Goal: Task Accomplishment & Management: Use online tool/utility

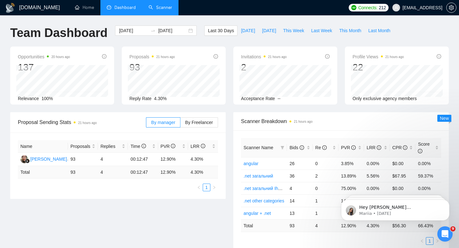
click at [167, 10] on link "Scanner" at bounding box center [161, 7] width 24 height 5
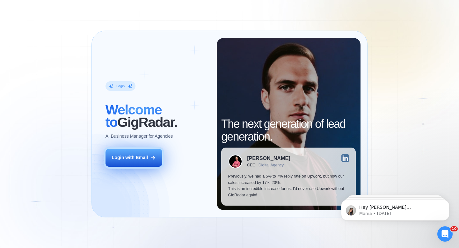
click at [140, 162] on button "Login with Email" at bounding box center [134, 158] width 57 height 18
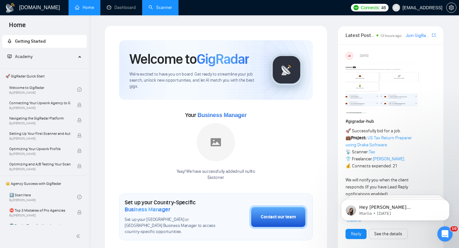
click at [152, 7] on link "Scanner" at bounding box center [161, 7] width 24 height 5
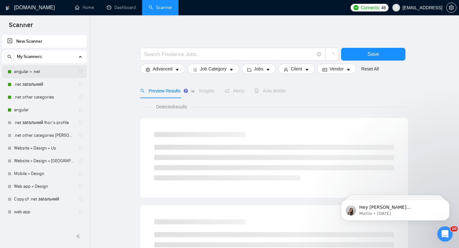
click at [54, 70] on link "angular + .net" at bounding box center [44, 71] width 61 height 13
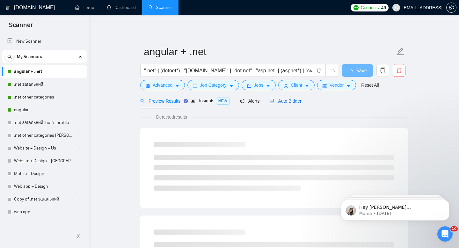
click at [293, 103] on span "Auto Bidder" at bounding box center [286, 101] width 32 height 5
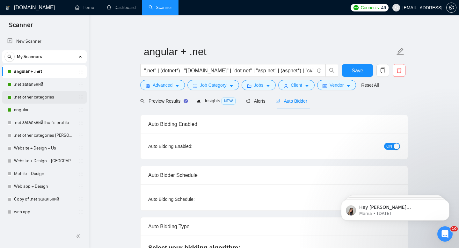
click at [39, 91] on link ".net other categories" at bounding box center [44, 97] width 61 height 13
